Goal: Task Accomplishment & Management: Use online tool/utility

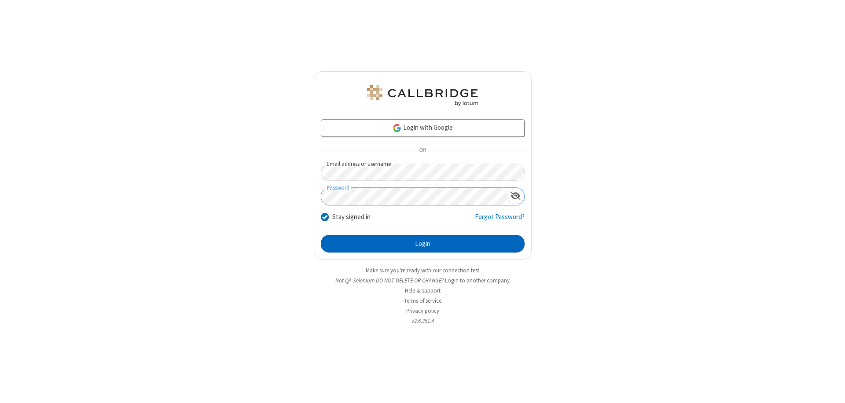
click at [423, 244] on button "Login" at bounding box center [423, 244] width 204 height 18
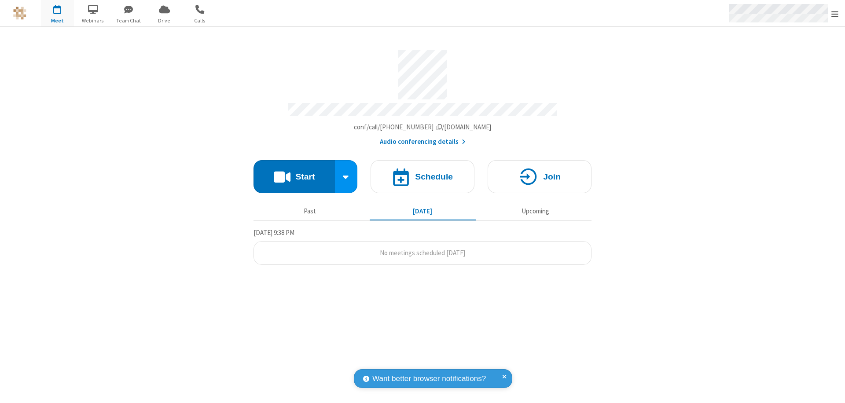
click at [835, 14] on span "Open menu" at bounding box center [835, 14] width 7 height 9
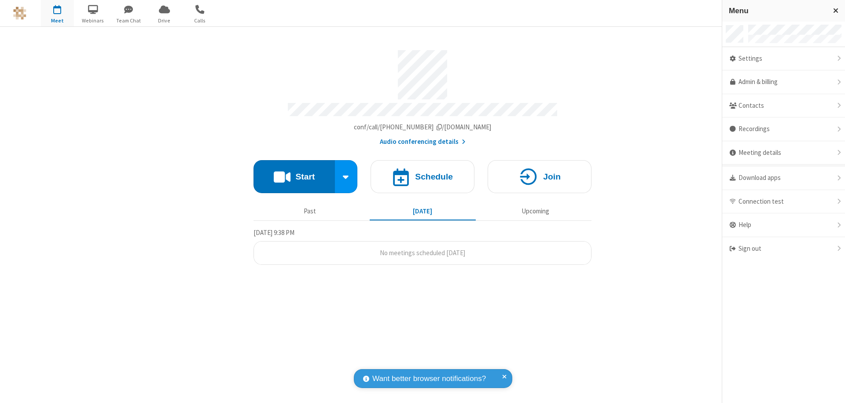
click at [57, 13] on span "button" at bounding box center [57, 9] width 33 height 15
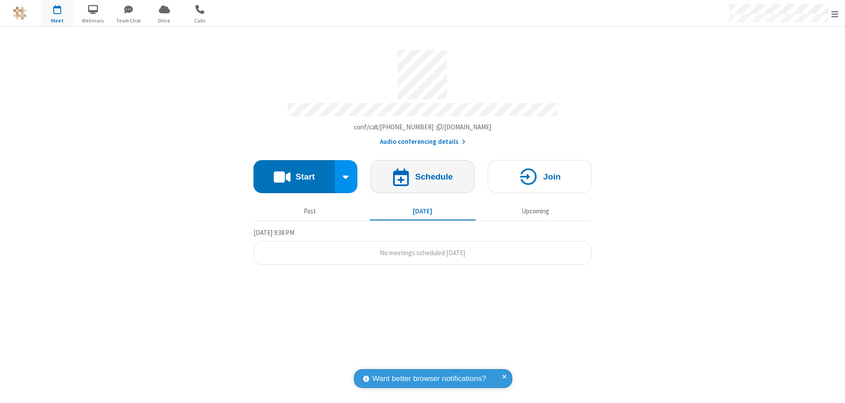
click at [423, 173] on h4 "Schedule" at bounding box center [434, 177] width 38 height 8
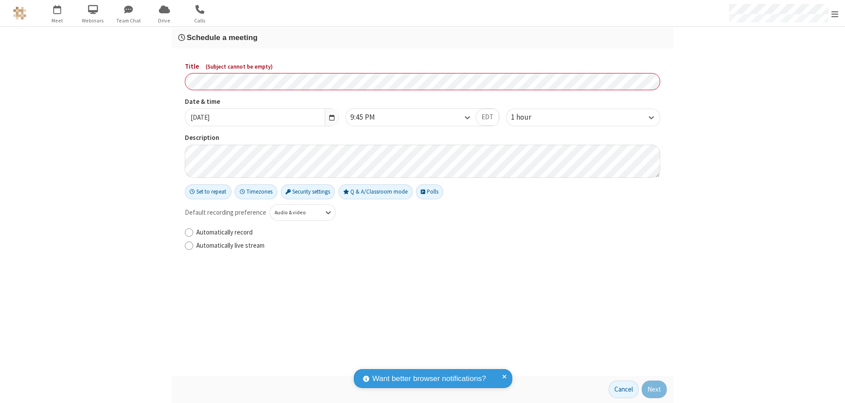
click at [423, 37] on h3 "Schedule a meeting" at bounding box center [422, 37] width 489 height 8
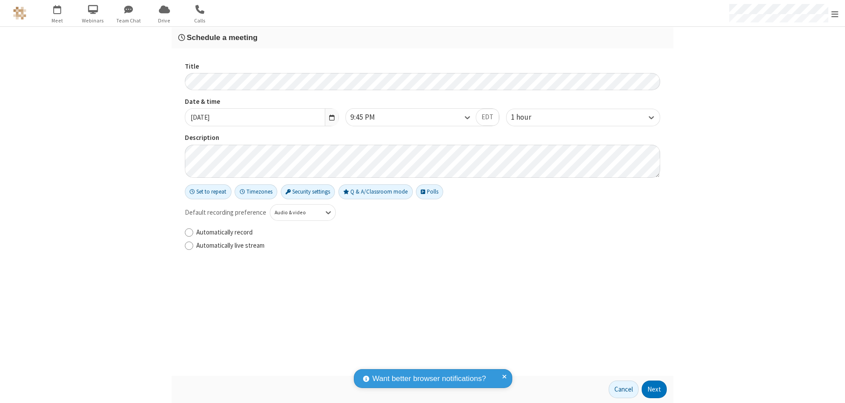
click at [655, 390] on button "Next" at bounding box center [654, 390] width 25 height 18
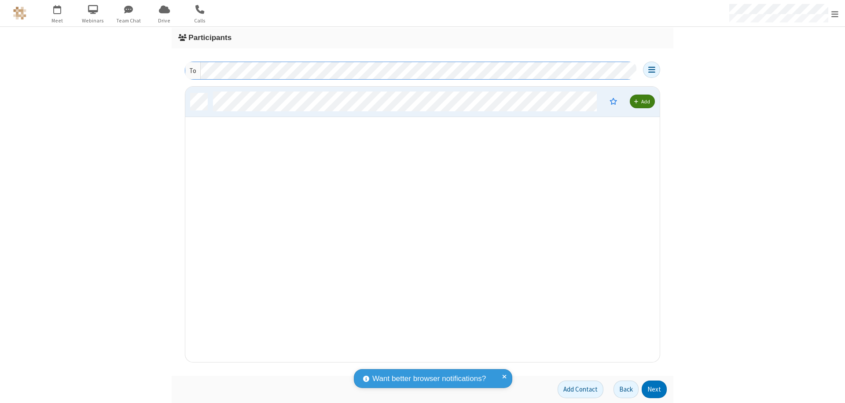
scroll to position [269, 468]
click at [655, 390] on button "Next" at bounding box center [654, 390] width 25 height 18
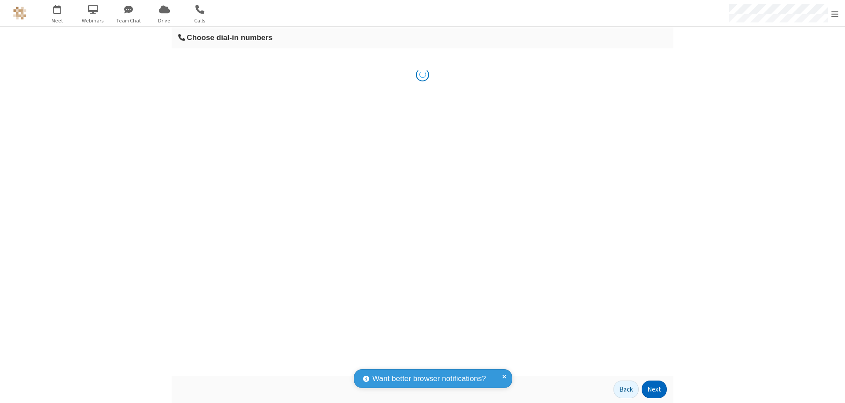
click at [655, 390] on button "Next" at bounding box center [654, 390] width 25 height 18
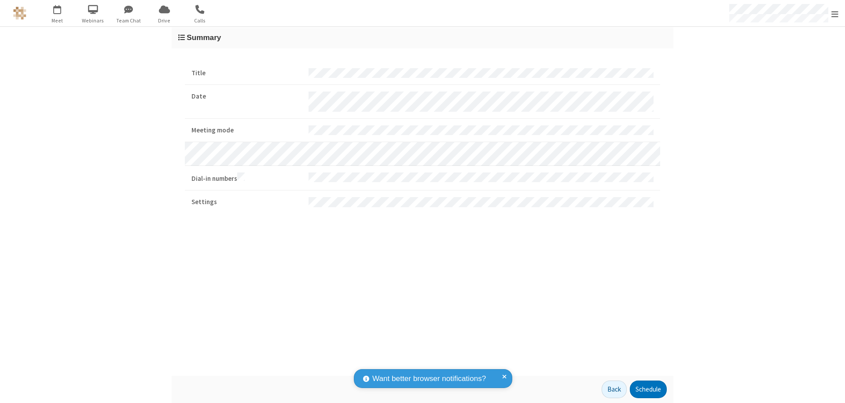
click at [648, 390] on button "Schedule" at bounding box center [648, 390] width 37 height 18
